Goal: Information Seeking & Learning: Check status

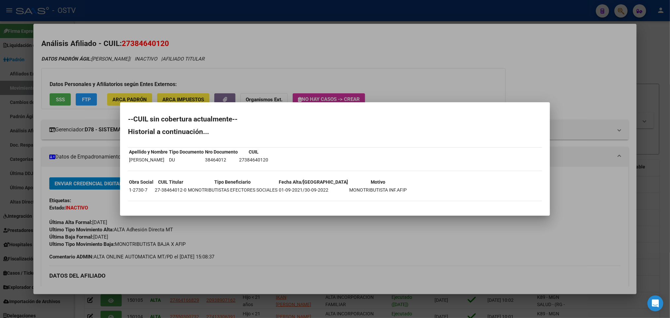
scroll to position [1, 0]
click at [85, 59] on div at bounding box center [335, 159] width 670 height 318
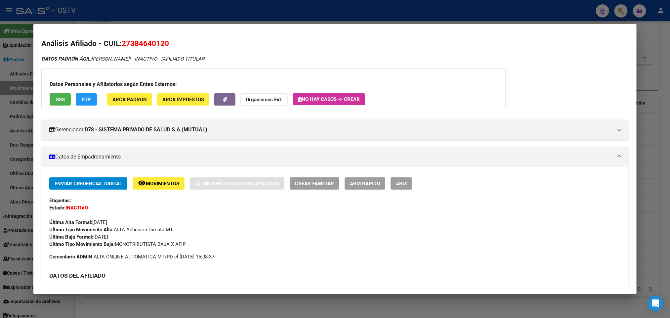
click at [155, 17] on div at bounding box center [335, 159] width 670 height 318
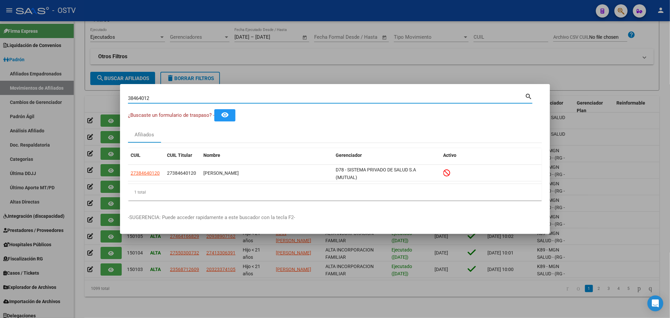
drag, startPoint x: 166, startPoint y: 97, endPoint x: 0, endPoint y: 103, distance: 165.7
click at [0, 102] on div "38464012 Buscar (apellido, dni, cuil, nro traspaso, cuit, obra social) search ¿…" at bounding box center [335, 159] width 670 height 318
paste input "9650941"
type input "39650941"
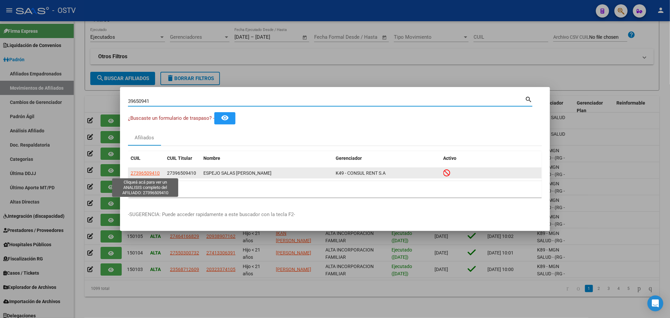
click at [154, 175] on span "27396509410" at bounding box center [145, 172] width 29 height 5
type textarea "27396509410"
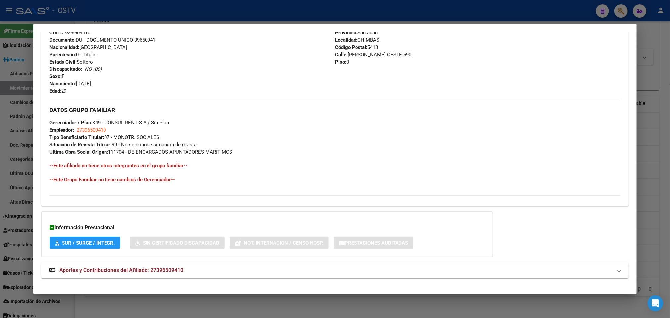
scroll to position [270, 0]
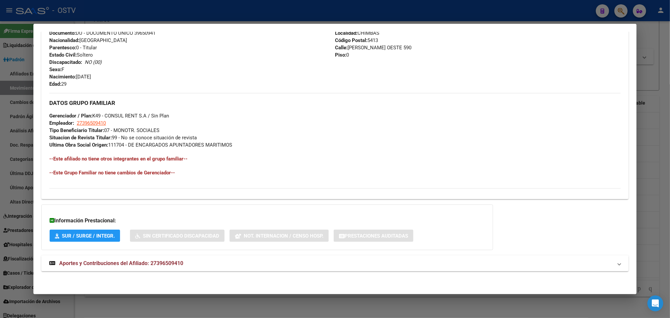
click at [172, 255] on div "DATOS PADRÓN ÁGIL: [PERSON_NAME] [PERSON_NAME] | INACTIVO | AFILIADO TITULAR Da…" at bounding box center [334, 32] width 587 height 493
click at [171, 265] on span "Aportes y Contribuciones del Afiliado: 27396509410" at bounding box center [121, 263] width 124 height 6
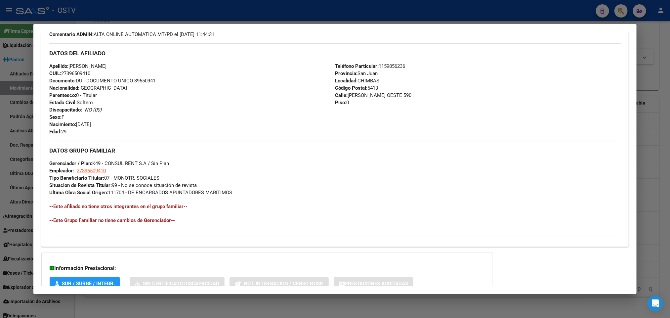
scroll to position [144, 0]
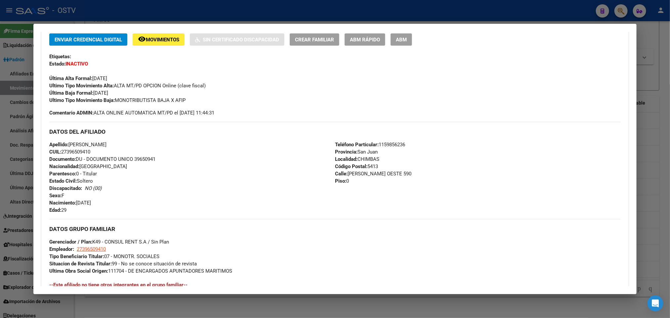
click at [0, 137] on div at bounding box center [335, 159] width 670 height 318
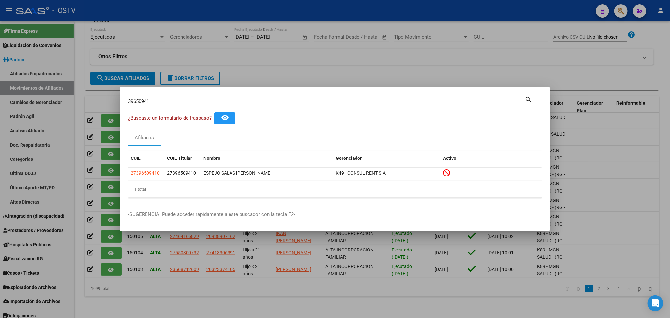
drag, startPoint x: 167, startPoint y: 104, endPoint x: 12, endPoint y: 102, distance: 155.0
click at [26, 102] on div "39650941 Buscar (apellido, dni, cuil, nro traspaso, cuit, obra social) search ¿…" at bounding box center [335, 159] width 670 height 318
click at [155, 103] on input "39650941" at bounding box center [326, 101] width 397 height 6
type input "3"
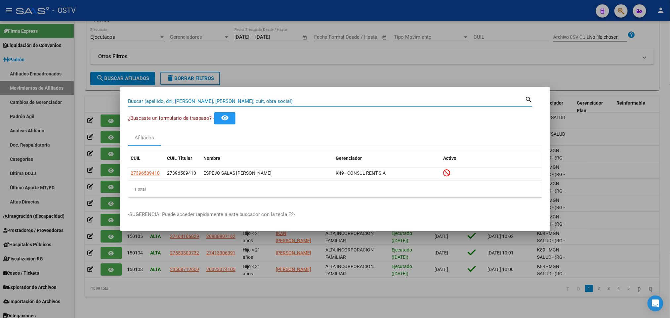
paste input "39955615"
type input "39955615"
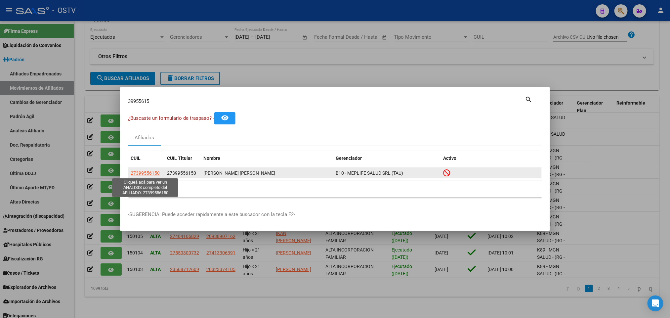
click at [156, 172] on span "27399556150" at bounding box center [145, 172] width 29 height 5
type textarea "27399556150"
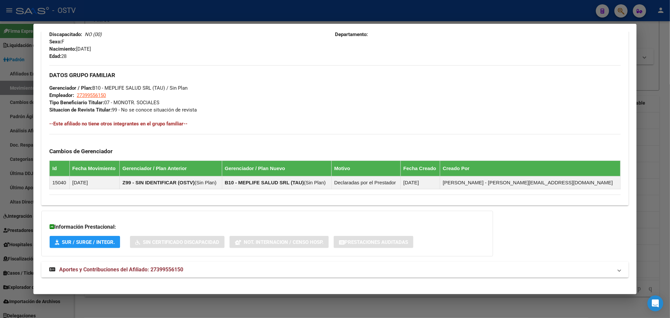
scroll to position [305, 0]
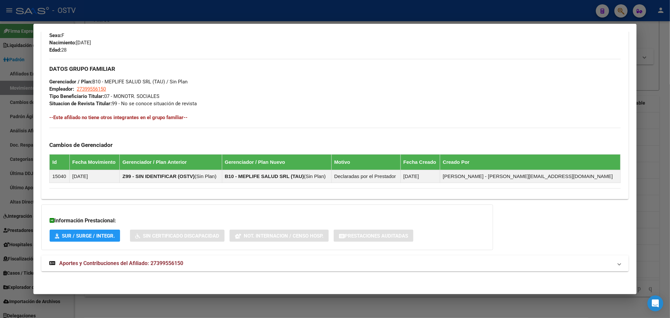
click at [167, 256] on mat-expansion-panel-header "Aportes y Contribuciones del Afiliado: 27399556150" at bounding box center [334, 263] width 587 height 16
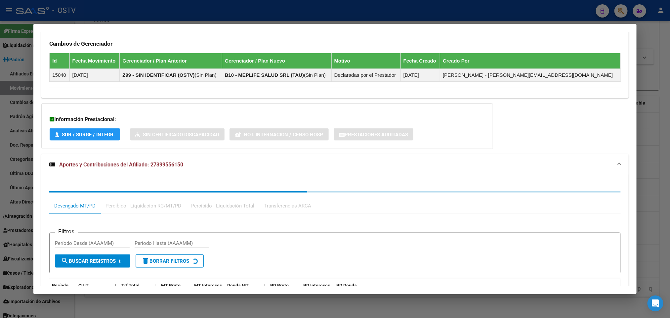
scroll to position [476, 0]
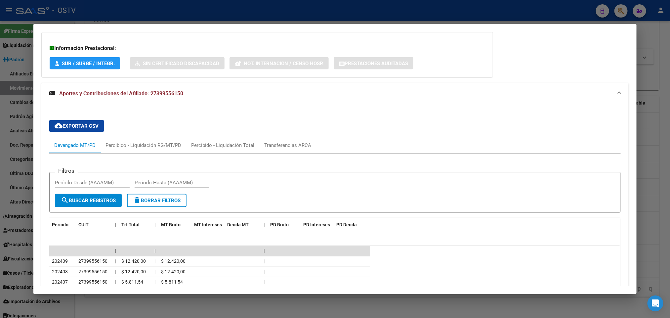
click at [0, 162] on div at bounding box center [335, 159] width 670 height 318
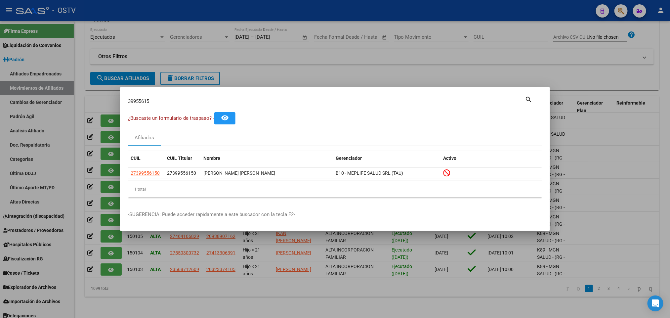
drag, startPoint x: 159, startPoint y: 104, endPoint x: 51, endPoint y: 101, distance: 108.1
click at [51, 101] on div "39955615 Buscar (apellido, dni, cuil, nro traspaso, cuit, obra social) search ¿…" at bounding box center [335, 159] width 670 height 318
click at [164, 101] on input "39955615" at bounding box center [326, 101] width 397 height 6
drag, startPoint x: 164, startPoint y: 101, endPoint x: 0, endPoint y: 126, distance: 165.5
click at [0, 125] on div "39955615 Buscar (apellido, dni, cuil, nro traspaso, cuit, obra social) search ¿…" at bounding box center [335, 159] width 670 height 318
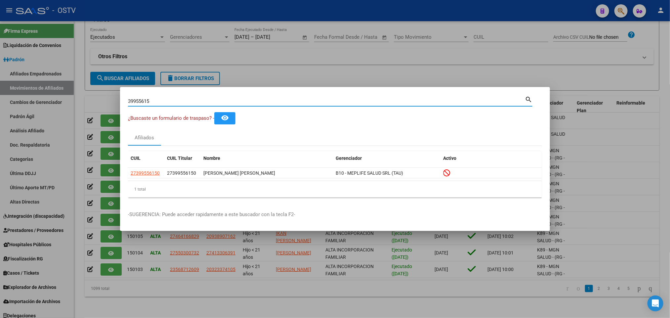
paste input "6614"
type input "39956614"
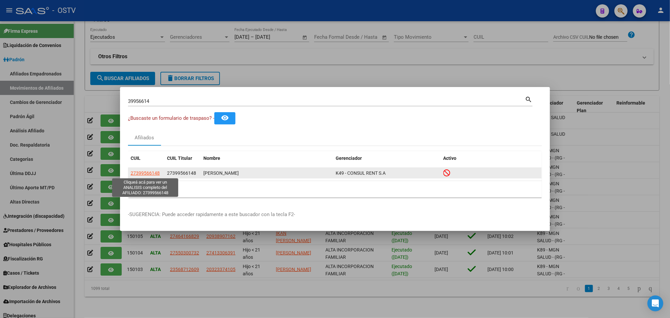
click at [145, 171] on span "27399566148" at bounding box center [145, 172] width 29 height 5
type textarea "27399566148"
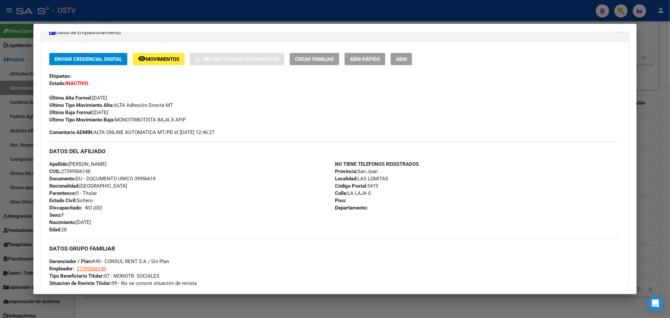
scroll to position [305, 0]
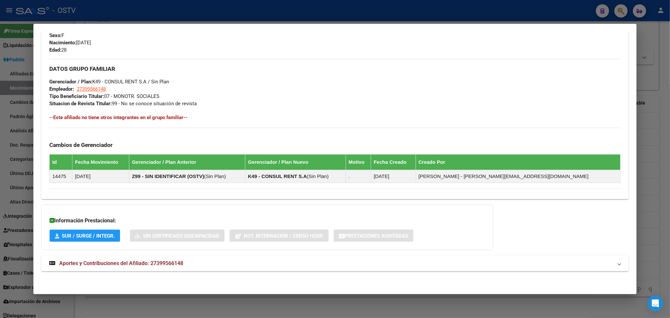
click at [173, 272] on div "DATOS PADRÓN ÁGIL: [PERSON_NAME] | INACTIVO | AFILIADO TITULAR Datos Personales…" at bounding box center [334, 14] width 587 height 527
click at [177, 270] on mat-expansion-panel-header "Aportes y Contribuciones del Afiliado: 27399566148" at bounding box center [334, 263] width 587 height 16
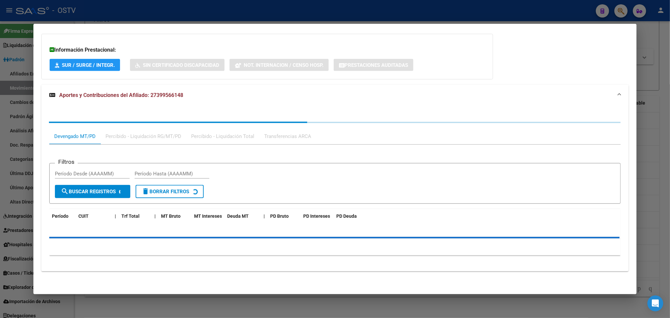
scroll to position [476, 0]
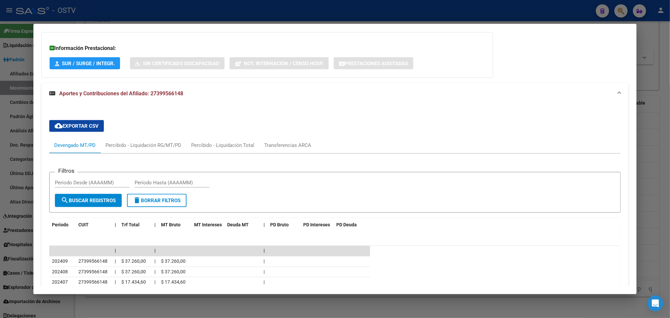
click at [0, 147] on div at bounding box center [335, 159] width 670 height 318
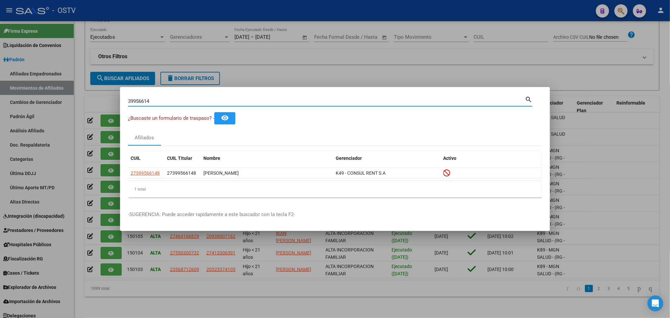
drag, startPoint x: 165, startPoint y: 99, endPoint x: 0, endPoint y: 127, distance: 167.2
click at [0, 127] on div "39956614 Buscar (apellido, dni, cuil, nro traspaso, cuit, obra social) search ¿…" at bounding box center [335, 159] width 670 height 318
paste input "40266029"
type input "40266029"
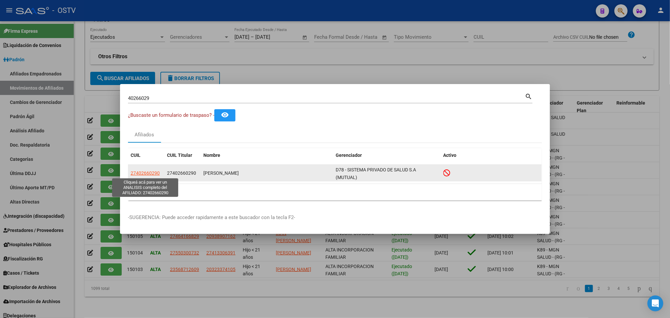
click at [145, 172] on span "27402660290" at bounding box center [145, 172] width 29 height 5
type textarea "27402660290"
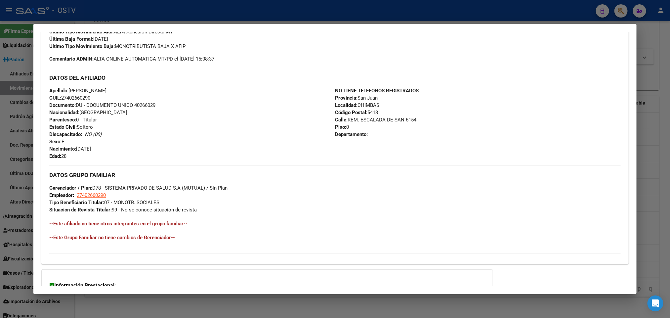
scroll to position [198, 0]
click at [0, 219] on div at bounding box center [335, 159] width 670 height 318
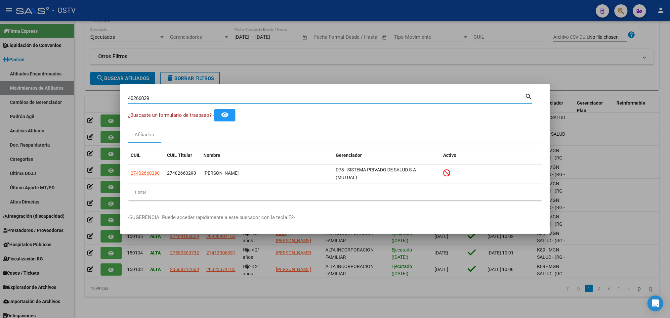
drag, startPoint x: 154, startPoint y: 99, endPoint x: 52, endPoint y: 118, distance: 103.8
click at [56, 117] on div "40266029 Buscar (apellido, dni, cuil, nro traspaso, cuit, obra social) search ¿…" at bounding box center [335, 159] width 670 height 318
paste input "469940"
type input "40469940"
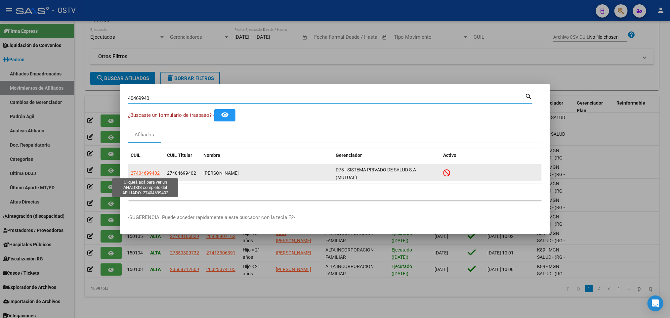
click at [150, 172] on span "27404699402" at bounding box center [145, 172] width 29 height 5
type textarea "27404699402"
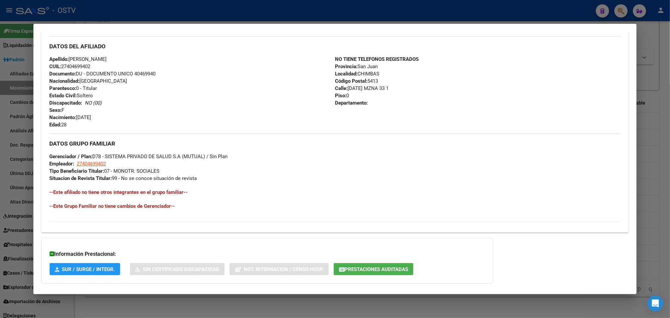
scroll to position [263, 0]
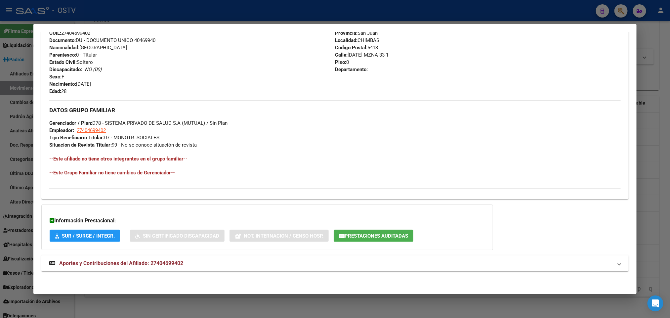
click at [123, 260] on span "Aportes y Contribuciones del Afiliado: 27404699402" at bounding box center [121, 263] width 124 height 6
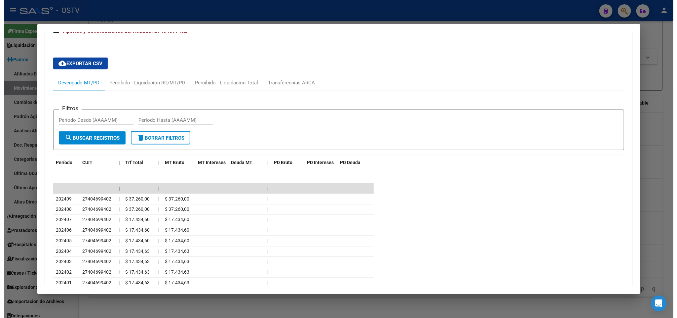
scroll to position [364, 0]
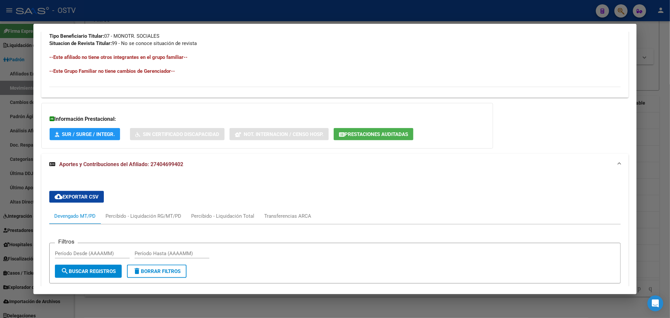
click at [14, 205] on div at bounding box center [335, 159] width 670 height 318
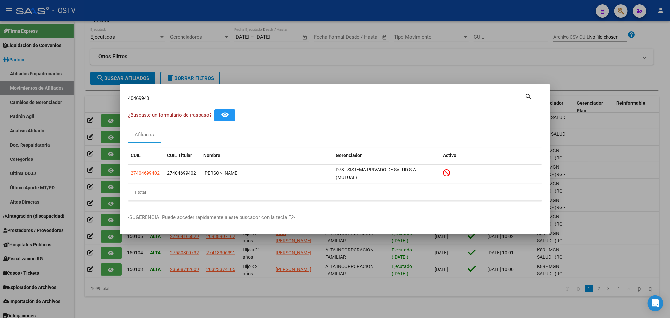
click at [20, 245] on div at bounding box center [335, 159] width 670 height 318
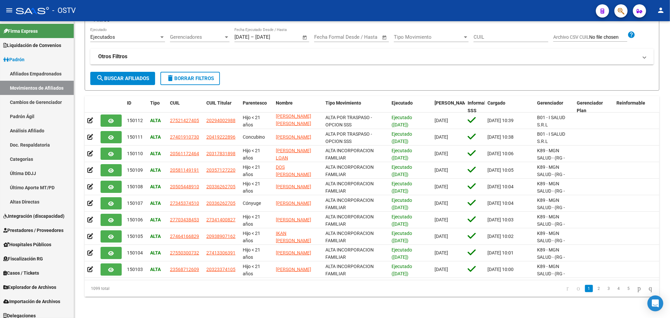
scroll to position [0, 0]
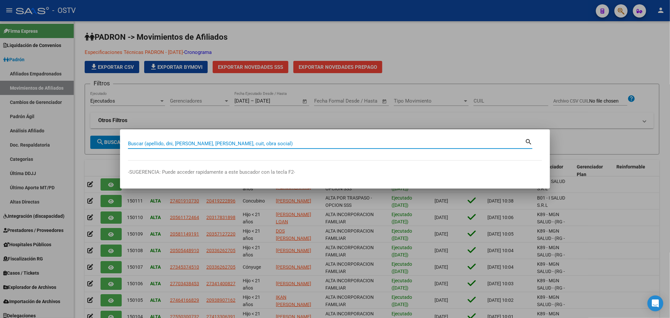
paste input "40593065"
type input "40593065"
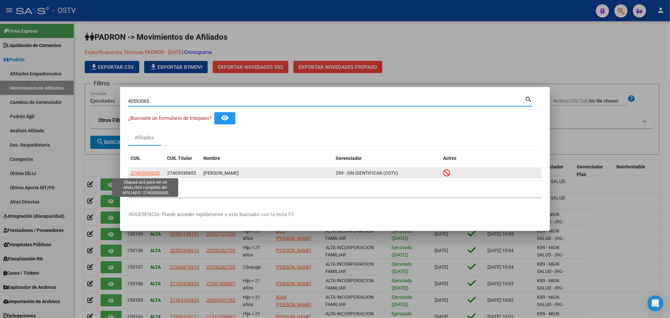
click at [144, 175] on span "27405930655" at bounding box center [145, 172] width 29 height 5
type textarea "27405930655"
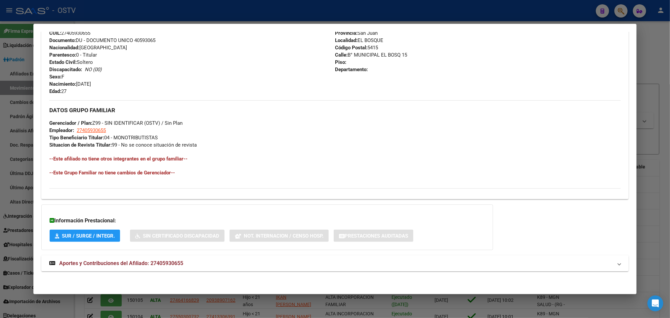
click at [120, 261] on span "Aportes y Contribuciones del Afiliado: 27405930655" at bounding box center [121, 263] width 124 height 6
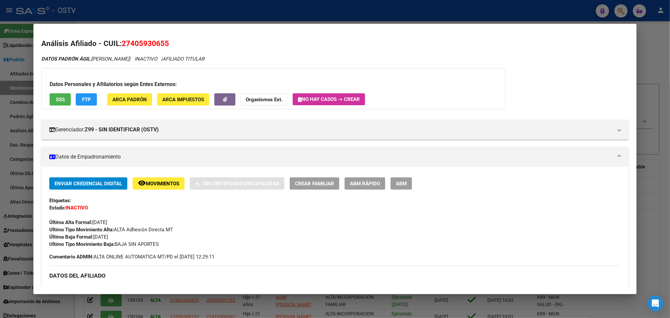
click at [52, 100] on button "SSS" at bounding box center [60, 99] width 21 height 12
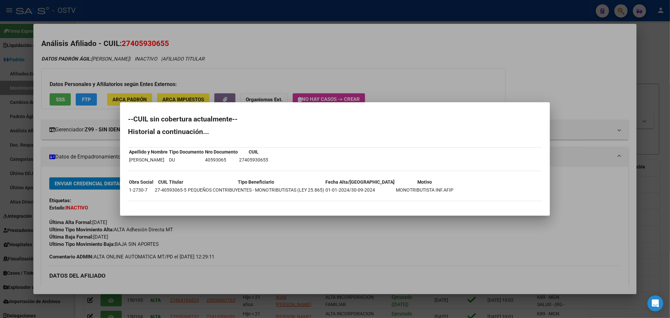
click at [0, 200] on div at bounding box center [335, 159] width 670 height 318
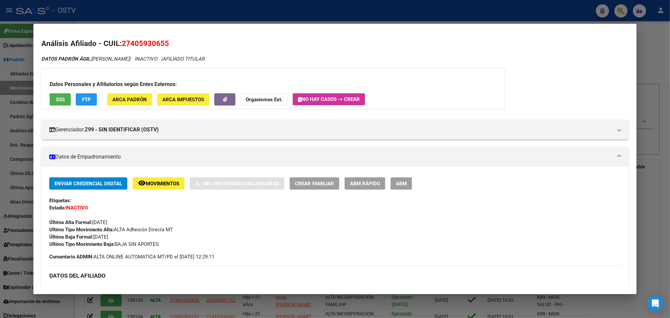
click at [0, 113] on div at bounding box center [335, 159] width 670 height 318
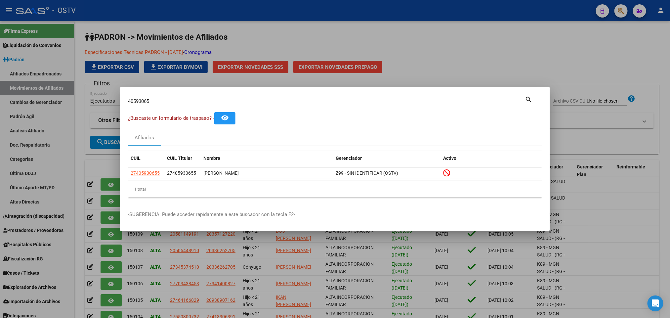
drag, startPoint x: 176, startPoint y: 98, endPoint x: 0, endPoint y: 108, distance: 176.1
click at [0, 108] on div "40593065 Buscar (apellido, dni, cuil, nro traspaso, cuit, obra social) search ¿…" at bounding box center [335, 159] width 670 height 318
paste input "1701208"
type input "41701208"
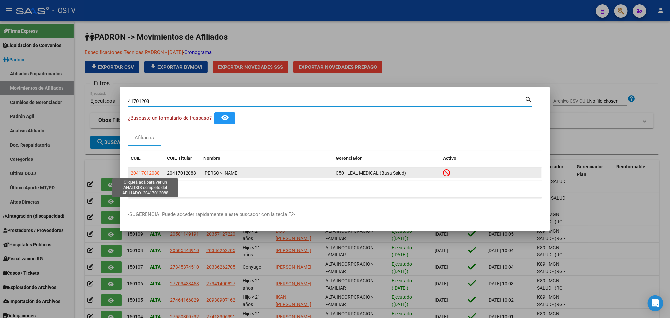
click at [143, 171] on span "20417012088" at bounding box center [145, 172] width 29 height 5
type textarea "20417012088"
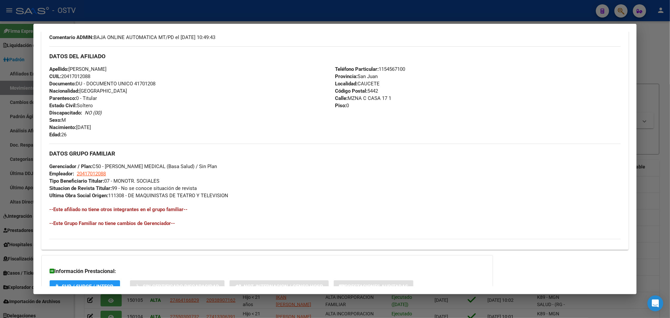
scroll to position [270, 0]
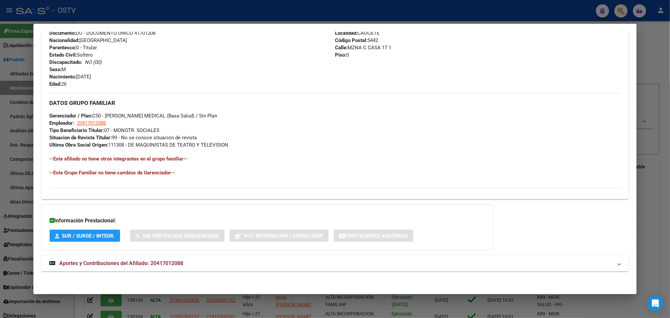
click at [118, 261] on span "Aportes y Contribuciones del Afiliado: 20417012088" at bounding box center [121, 263] width 124 height 6
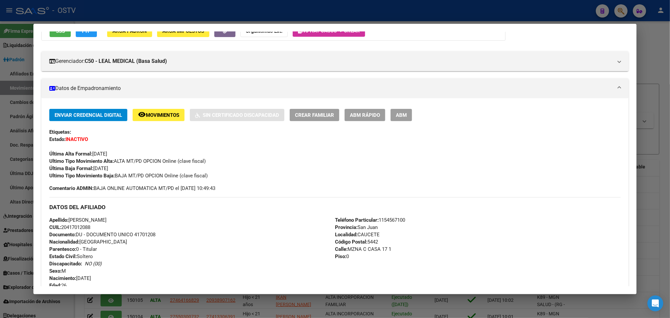
scroll to position [0, 0]
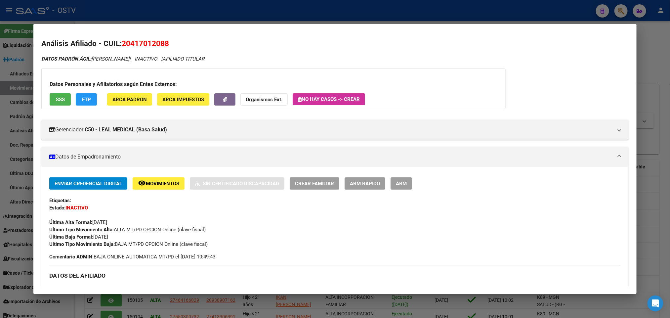
click at [0, 88] on div at bounding box center [335, 159] width 670 height 318
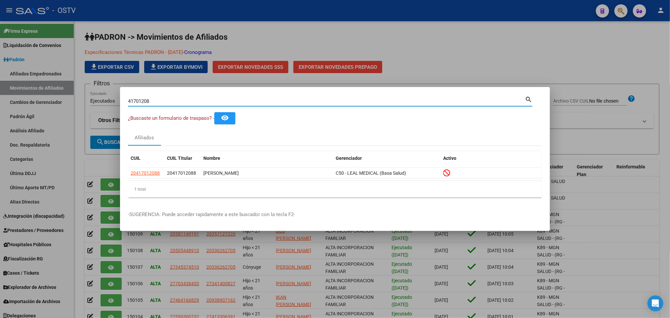
drag, startPoint x: 154, startPoint y: 101, endPoint x: 37, endPoint y: 105, distance: 117.1
click at [82, 105] on div "41701208 Buscar (apellido, dni, cuil, nro traspaso, cuit, obra social) search ¿…" at bounding box center [335, 159] width 670 height 318
paste input "90941"
type input "41909418"
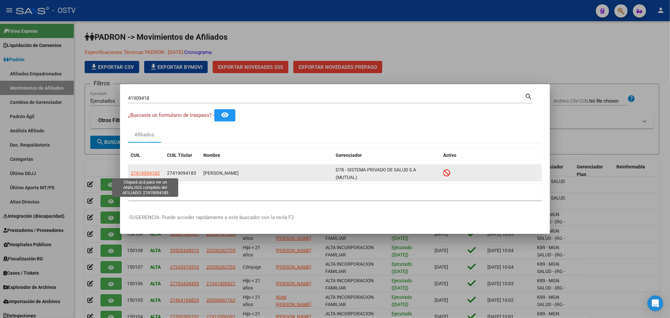
click at [149, 171] on span "27419094183" at bounding box center [145, 172] width 29 height 5
type textarea "27419094183"
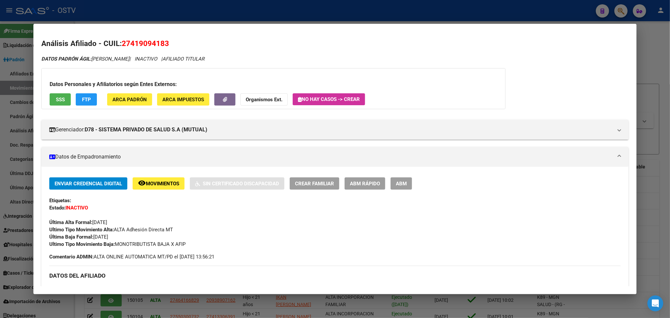
click at [0, 224] on div at bounding box center [335, 159] width 670 height 318
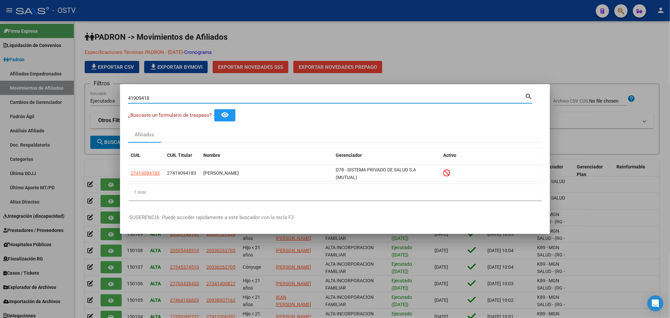
drag, startPoint x: 162, startPoint y: 101, endPoint x: 71, endPoint y: 98, distance: 91.3
click at [71, 98] on div "41909418 Buscar (apellido, dni, cuil, nro traspaso, cuit, obra social) search ¿…" at bounding box center [335, 159] width 670 height 318
paste input "3838284"
type input "43838284"
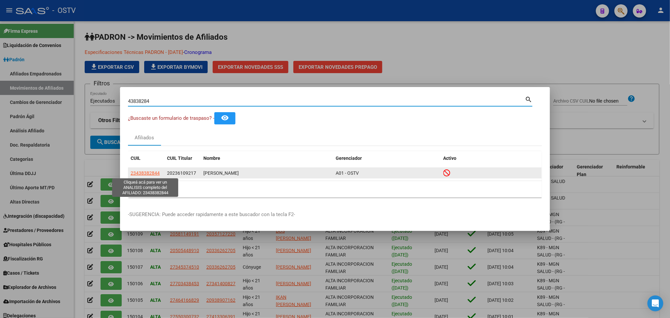
click at [139, 174] on span "23438382844" at bounding box center [145, 172] width 29 height 5
type textarea "23438382844"
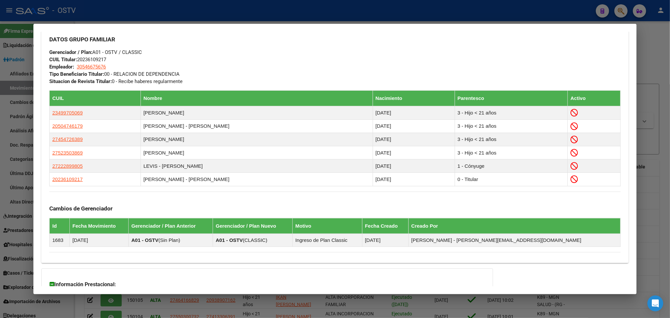
scroll to position [416, 0]
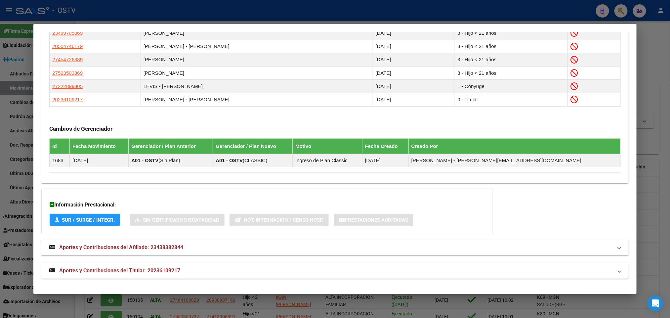
click at [169, 275] on mat-expansion-panel-header "Aportes y Contribuciones del Titular: 20236109217" at bounding box center [334, 270] width 587 height 16
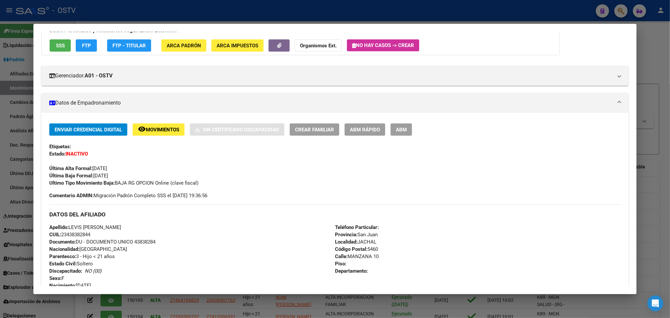
scroll to position [37, 0]
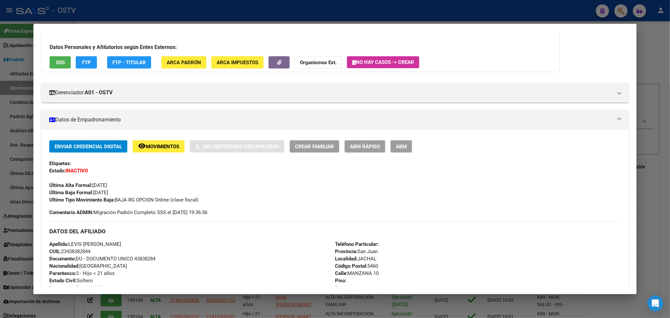
click at [0, 171] on div at bounding box center [335, 159] width 670 height 318
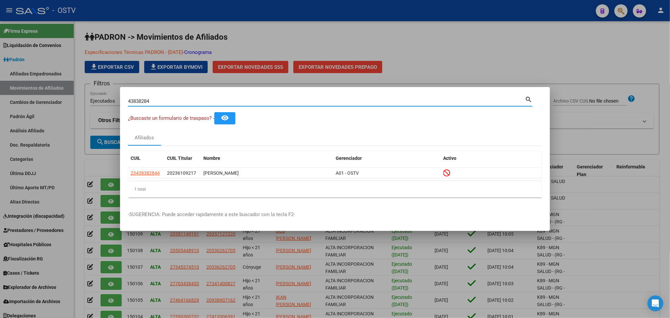
drag, startPoint x: 180, startPoint y: 101, endPoint x: 0, endPoint y: 117, distance: 180.5
click at [0, 117] on div "43838284 Buscar (apellido, dni, cuil, nro traspaso, cuit, obra social) search ¿…" at bounding box center [335, 159] width 670 height 318
paste input "4018098"
type input "44018098"
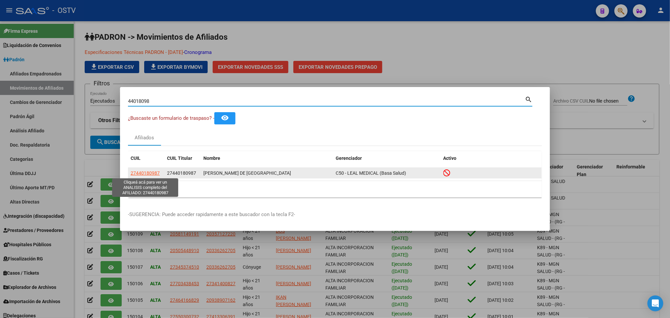
click at [156, 174] on span "27440180987" at bounding box center [145, 172] width 29 height 5
type textarea "27440180987"
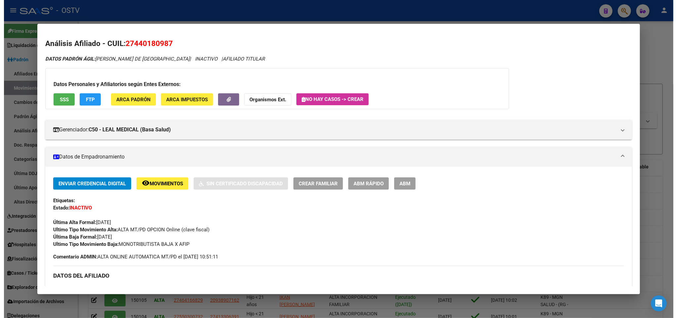
scroll to position [50, 0]
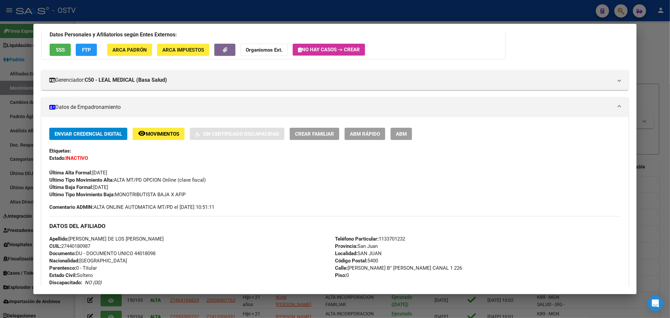
click at [0, 172] on div at bounding box center [335, 159] width 670 height 318
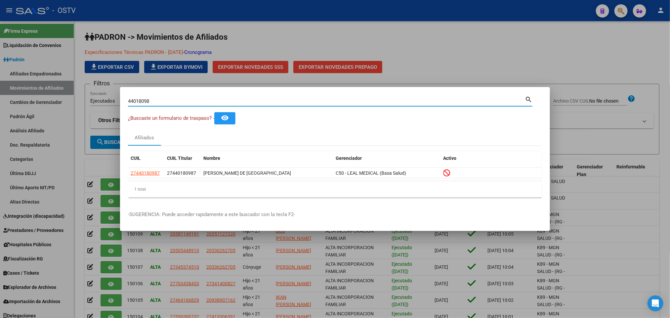
drag, startPoint x: 173, startPoint y: 98, endPoint x: 0, endPoint y: 106, distance: 172.7
click at [33, 109] on div "44018098 Buscar (apellido, dni, cuil, nro traspaso, cuit, obra social) search ¿…" at bounding box center [335, 159] width 670 height 318
paste input "527081"
type input "44527081"
click at [336, 47] on div at bounding box center [335, 159] width 670 height 318
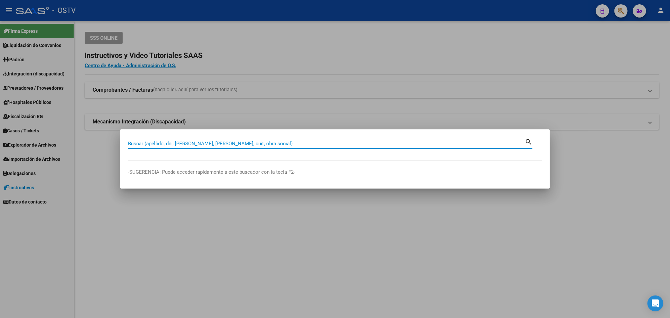
paste input "58.597.279"
type input "58597279"
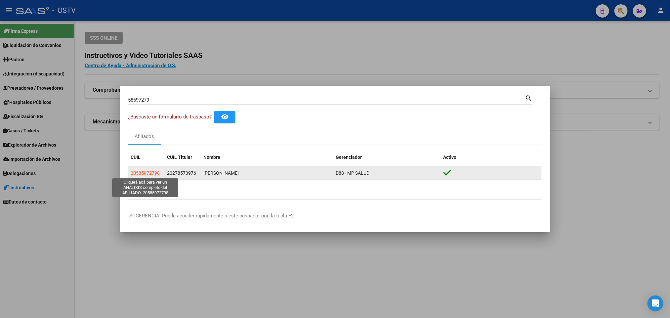
click at [152, 175] on span "20585972798" at bounding box center [145, 172] width 29 height 5
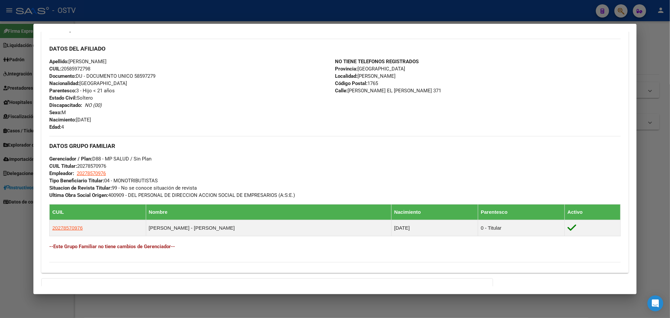
scroll to position [291, 0]
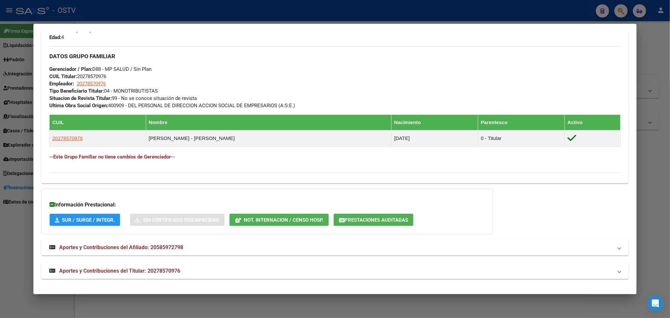
click at [132, 273] on span "Aportes y Contribuciones del Titular: 20278570976" at bounding box center [119, 270] width 121 height 6
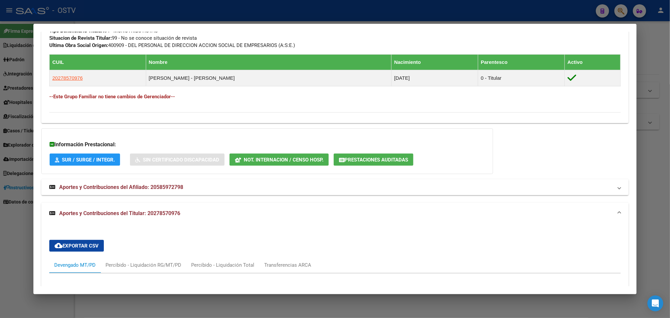
scroll to position [213, 0]
